Goal: Transaction & Acquisition: Book appointment/travel/reservation

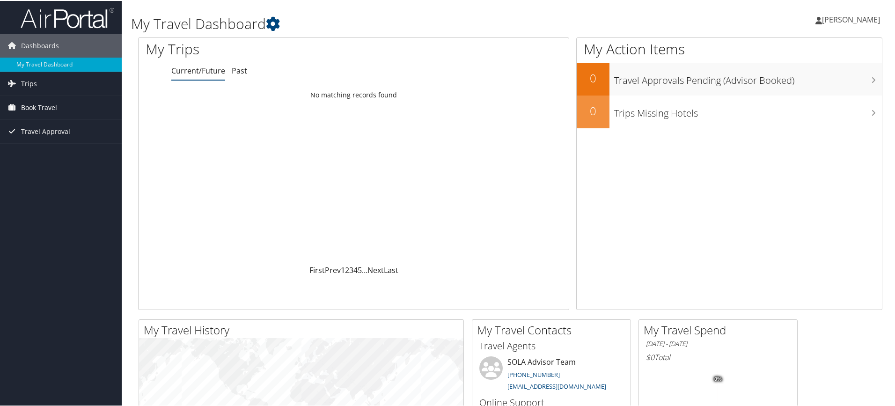
click at [52, 106] on span "Book Travel" at bounding box center [39, 106] width 36 height 23
click at [39, 106] on span "Book Travel" at bounding box center [39, 106] width 36 height 23
click at [35, 107] on span "Book Travel" at bounding box center [39, 106] width 36 height 23
click at [44, 135] on link "Book/Manage Online Trips" at bounding box center [61, 139] width 122 height 14
